Goal: Information Seeking & Learning: Learn about a topic

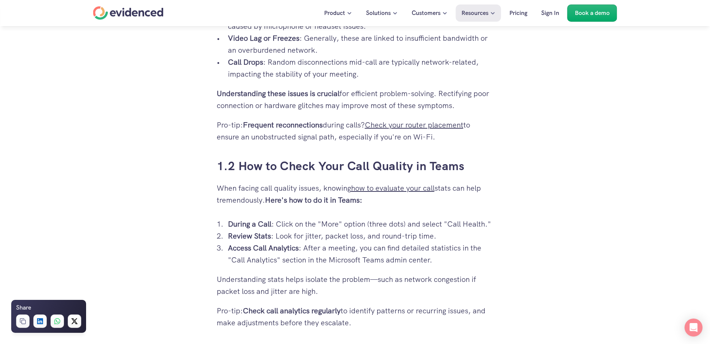
scroll to position [561, 0]
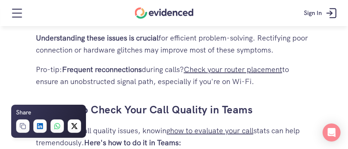
click at [327, 40] on div "Looking for a Teams alternative for interviews? Watch a quick demo" at bounding box center [174, 40] width 348 height 28
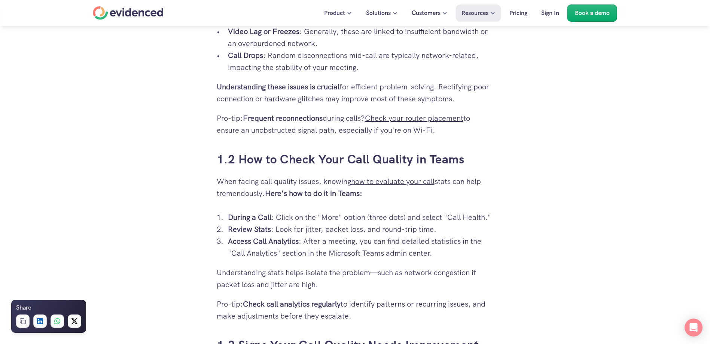
drag, startPoint x: 255, startPoint y: 112, endPoint x: 301, endPoint y: 172, distance: 75.8
drag, startPoint x: 301, startPoint y: 172, endPoint x: 311, endPoint y: 232, distance: 61.0
click at [311, 232] on p "Review Stats : Look for jitter, packet loss, and round-trip time." at bounding box center [361, 229] width 266 height 12
drag, startPoint x: 261, startPoint y: 214, endPoint x: 312, endPoint y: 243, distance: 59.2
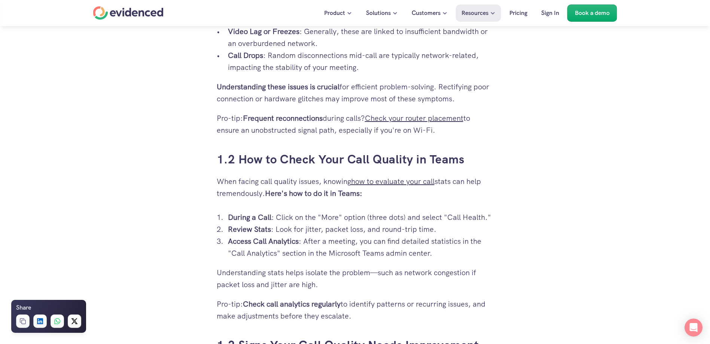
click at [312, 243] on ol "During a Call : Click on the "More" option (three dots) and select "Call Health…" at bounding box center [355, 235] width 277 height 48
click at [458, 229] on p "Review Stats : Look for jitter, packet loss, and round-trip time." at bounding box center [361, 229] width 266 height 12
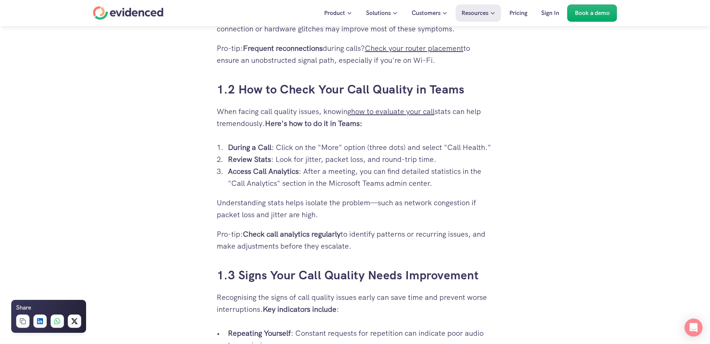
scroll to position [636, 0]
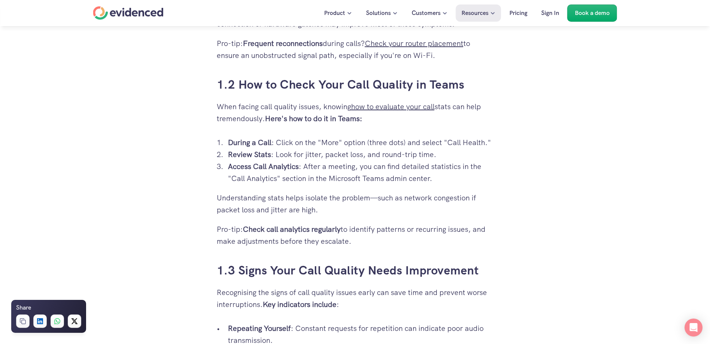
click at [329, 206] on p "Understanding stats helps isolate the problem—such as network congestion if pac…" at bounding box center [355, 204] width 277 height 24
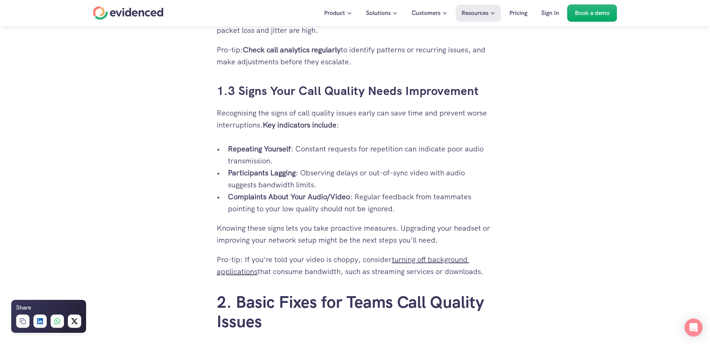
scroll to position [823, 0]
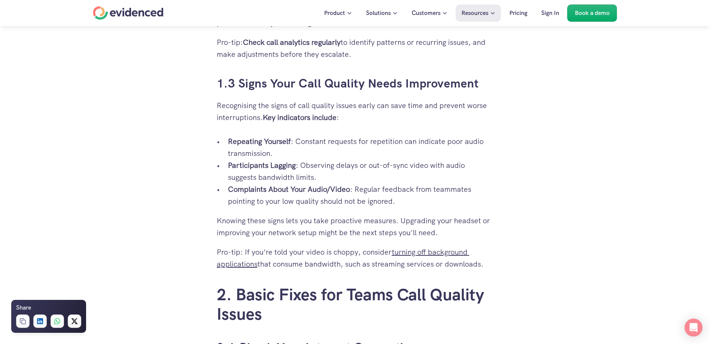
drag, startPoint x: 304, startPoint y: 142, endPoint x: 452, endPoint y: 167, distance: 149.6
drag, startPoint x: 452, startPoint y: 167, endPoint x: 327, endPoint y: 222, distance: 136.5
click at [327, 222] on p "Knowing these signs lets you take proactive measures. Upgrading your headset or…" at bounding box center [355, 227] width 277 height 24
drag, startPoint x: 327, startPoint y: 222, endPoint x: 311, endPoint y: 204, distance: 24.1
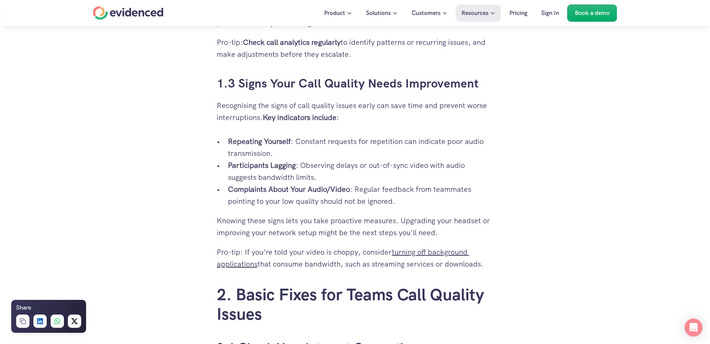
click at [311, 204] on p "Complaints About Your Audio/Video : Regular feedback from teammates pointing to…" at bounding box center [361, 195] width 266 height 24
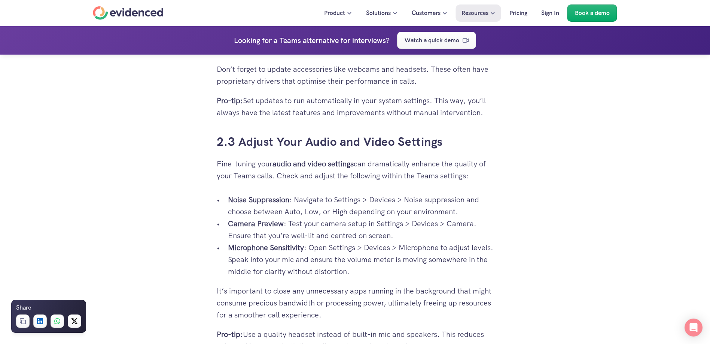
scroll to position [1534, 0]
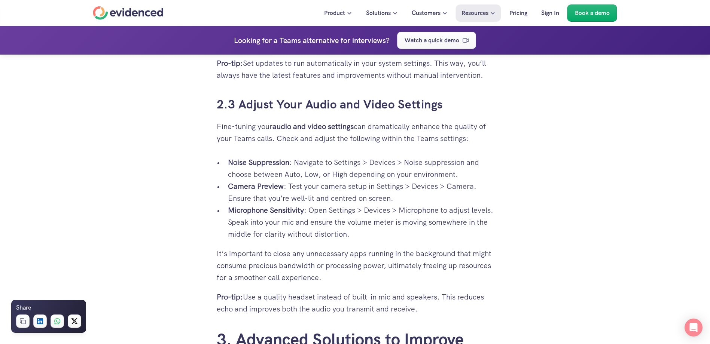
click at [299, 175] on p "Noise Suppression : Navigate to Settings > Devices > Noise suppression and choo…" at bounding box center [361, 168] width 266 height 24
click at [300, 175] on p "Noise Suppression : Navigate to Settings > Devices > Noise suppression and choo…" at bounding box center [361, 168] width 266 height 24
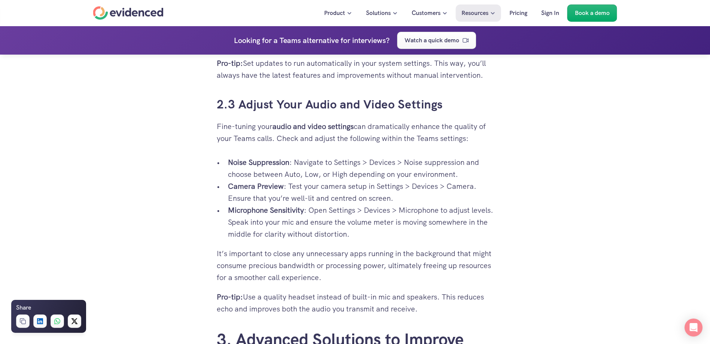
click at [278, 185] on strong "Camera Preview" at bounding box center [256, 186] width 56 height 10
drag, startPoint x: 278, startPoint y: 185, endPoint x: 304, endPoint y: 216, distance: 40.3
click at [304, 216] on ul "Noise Suppression : Navigate to Settings > Devices > Noise suppression and choo…" at bounding box center [355, 198] width 277 height 84
drag, startPoint x: 304, startPoint y: 216, endPoint x: 475, endPoint y: 226, distance: 172.0
click at [475, 226] on p "Microphone Sensitivity : Open Settings > Devices > Microphone to adjust levels.…" at bounding box center [361, 222] width 266 height 36
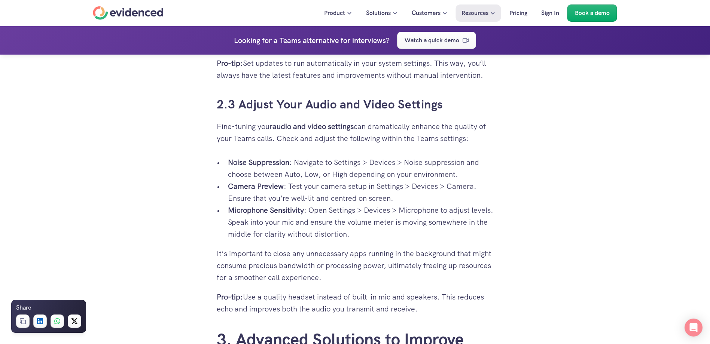
drag, startPoint x: 475, startPoint y: 226, endPoint x: 216, endPoint y: 183, distance: 263.0
